Goal: Task Accomplishment & Management: Complete application form

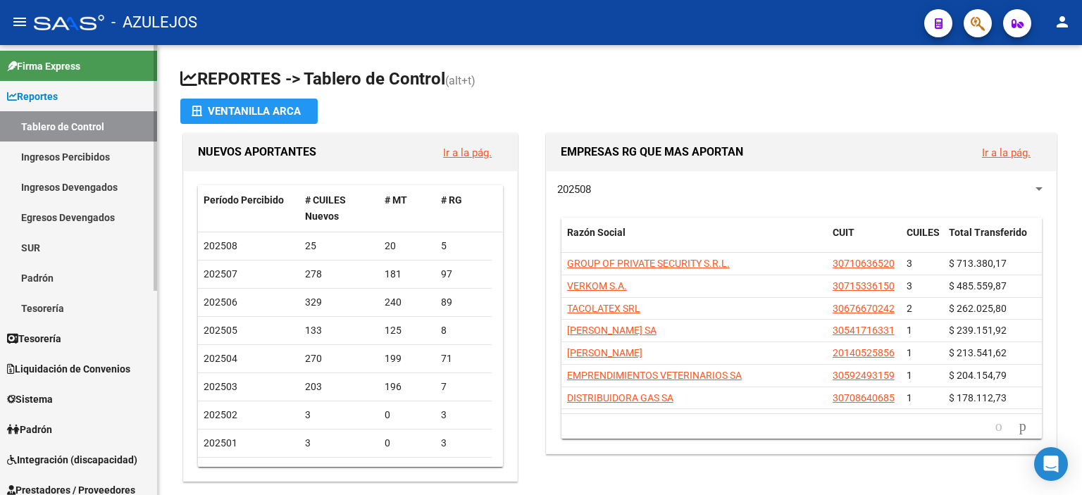
click at [52, 425] on span "Padrón" at bounding box center [29, 429] width 45 height 15
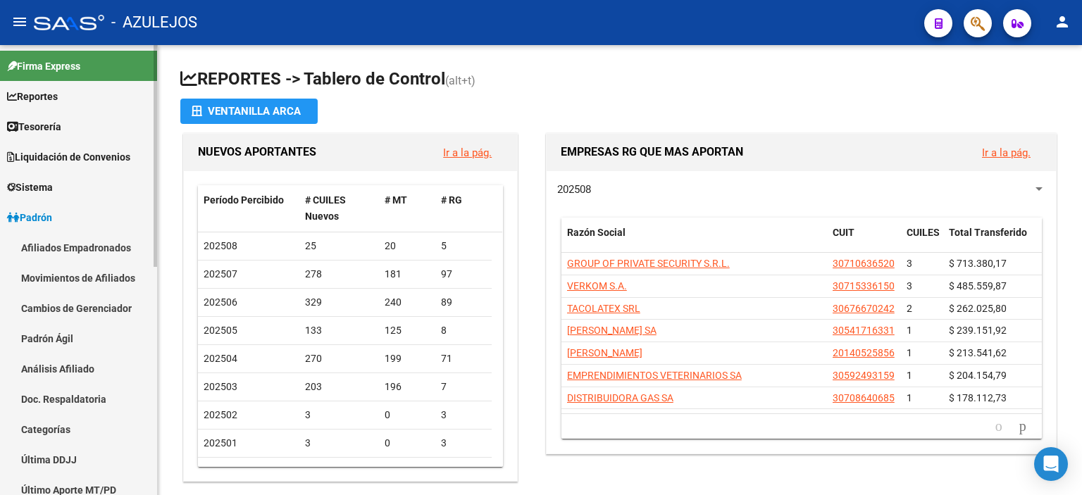
click at [72, 367] on link "Análisis Afiliado" at bounding box center [78, 369] width 157 height 30
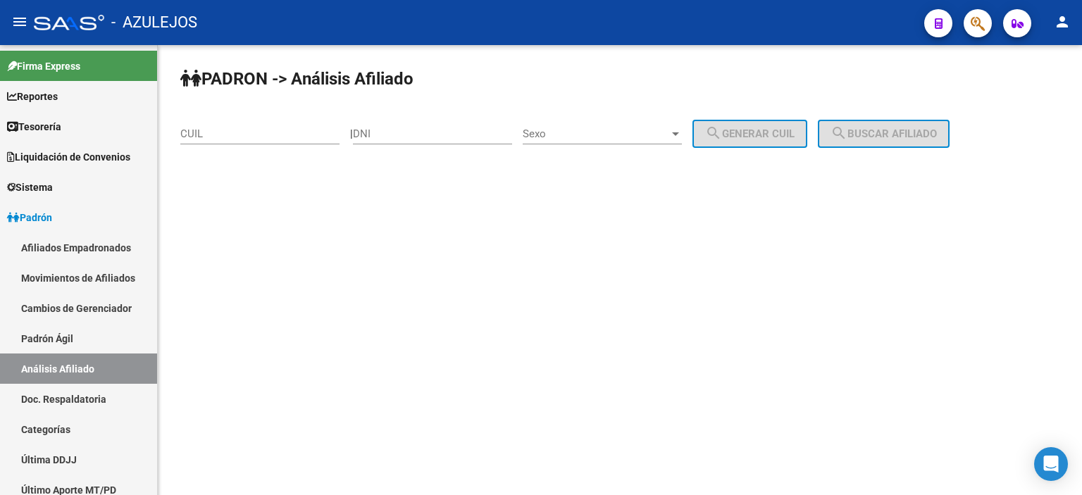
click at [463, 137] on input "DNI" at bounding box center [432, 133] width 159 height 13
type input "46626265"
click at [589, 126] on div "Sexo Sexo" at bounding box center [602, 129] width 159 height 30
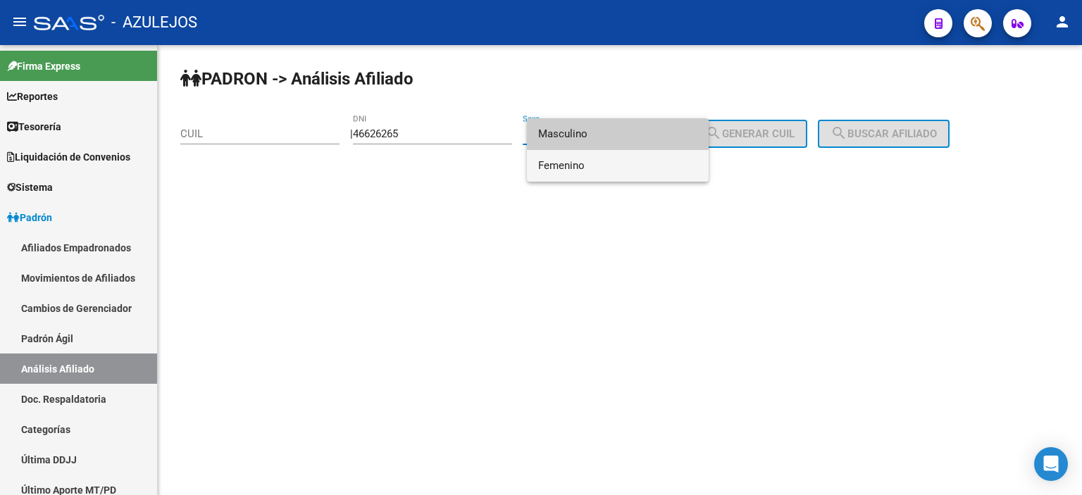
click at [598, 164] on span "Femenino" at bounding box center [617, 166] width 159 height 32
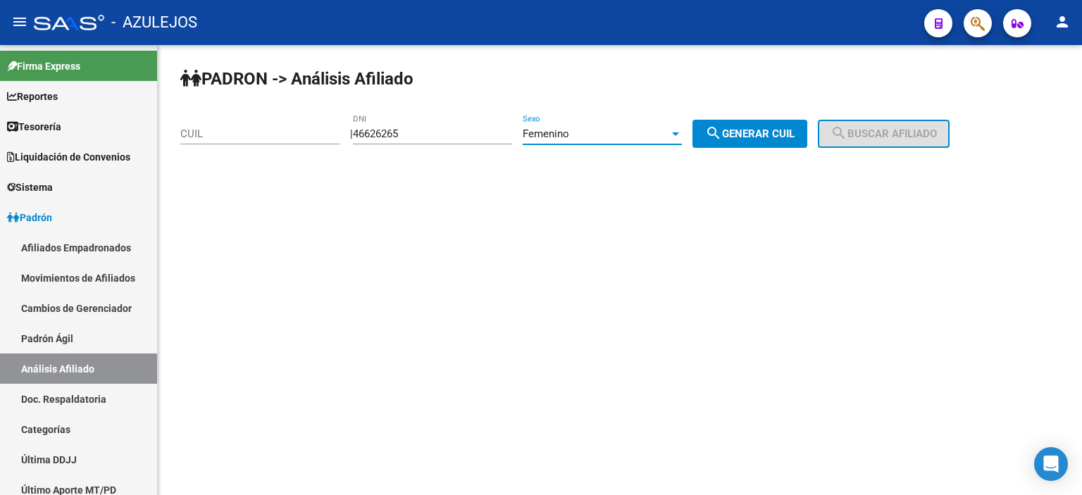
click at [786, 129] on span "search Generar CUIL" at bounding box center [749, 133] width 89 height 13
type input "27-46626265-5"
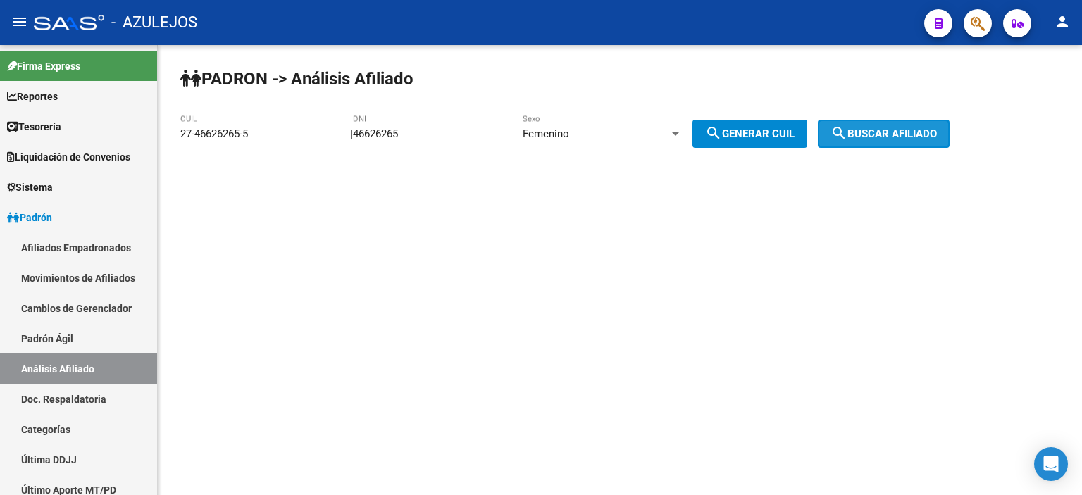
click at [905, 132] on span "search Buscar afiliado" at bounding box center [883, 133] width 106 height 13
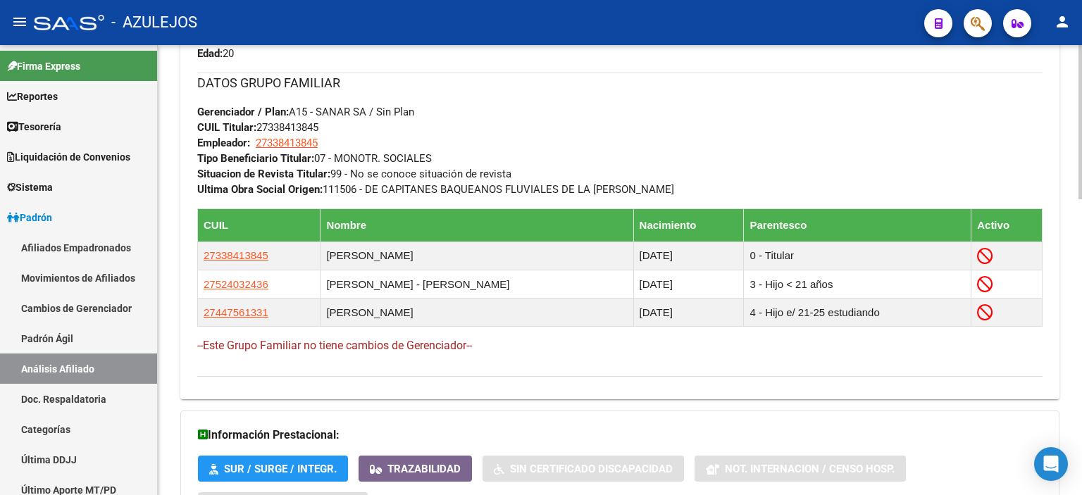
scroll to position [704, 0]
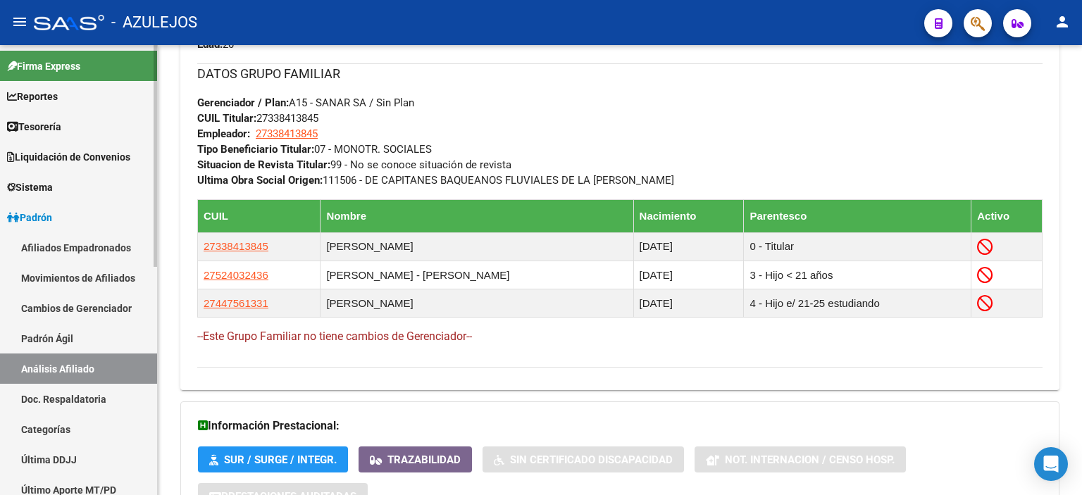
click at [92, 330] on link "Padrón Ágil" at bounding box center [78, 338] width 157 height 30
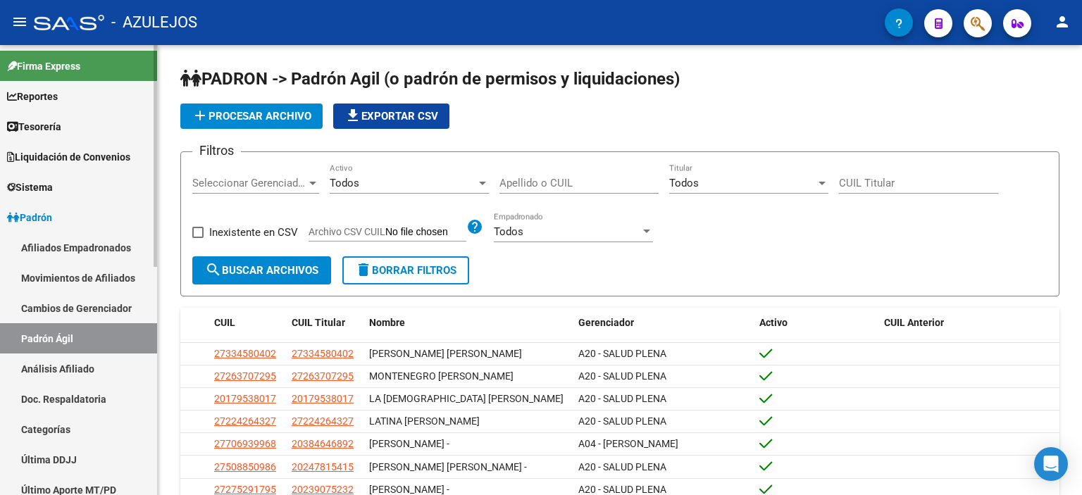
click at [78, 369] on link "Análisis Afiliado" at bounding box center [78, 369] width 157 height 30
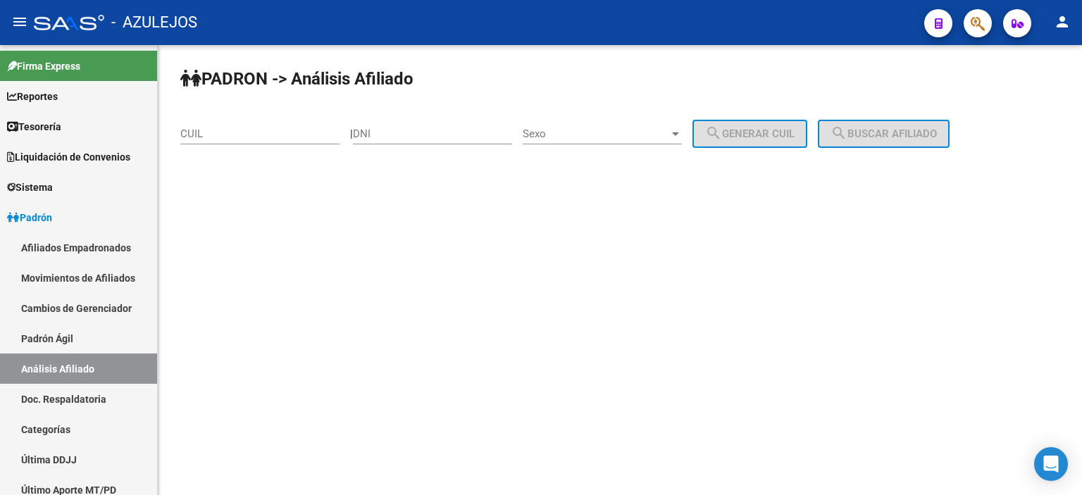
click at [456, 129] on input "DNI" at bounding box center [432, 133] width 159 height 13
type input "47944443"
click at [565, 137] on span "Sexo" at bounding box center [596, 133] width 146 height 13
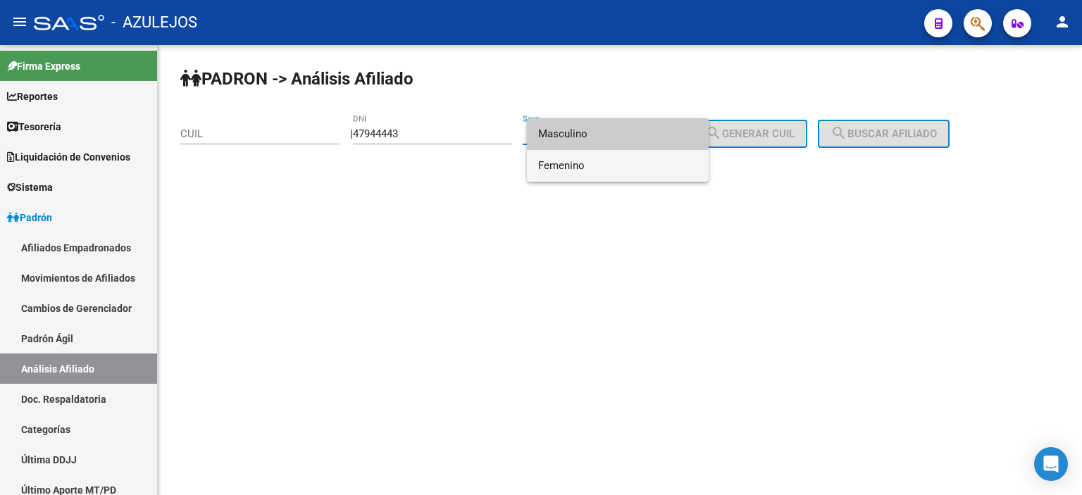
click at [580, 157] on span "Femenino" at bounding box center [617, 166] width 159 height 32
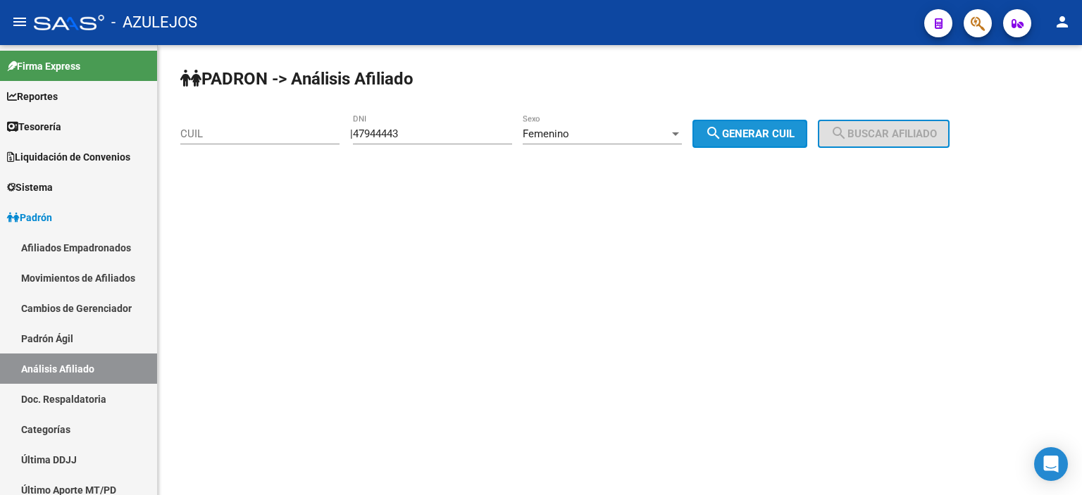
drag, startPoint x: 732, startPoint y: 143, endPoint x: 787, endPoint y: 137, distance: 55.2
click at [732, 143] on button "search Generar CUIL" at bounding box center [749, 134] width 115 height 28
type input "27-47944443-4"
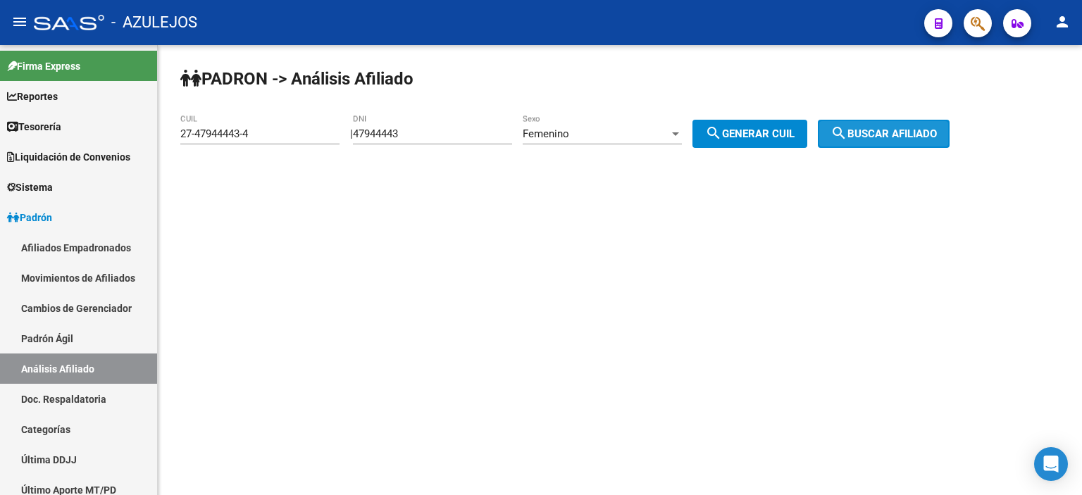
click at [876, 129] on span "search Buscar afiliado" at bounding box center [883, 133] width 106 height 13
